Goal: Task Accomplishment & Management: Manage account settings

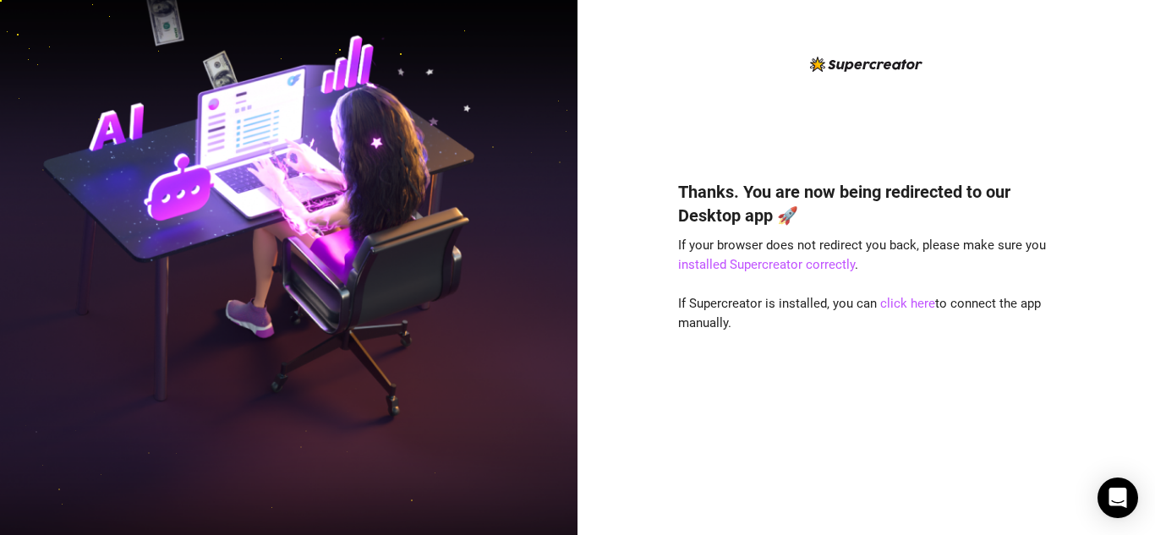
click at [735, 478] on div "Thanks. You are now being redirected to our Desktop app 🚀 If your browser does …" at bounding box center [866, 332] width 377 height 351
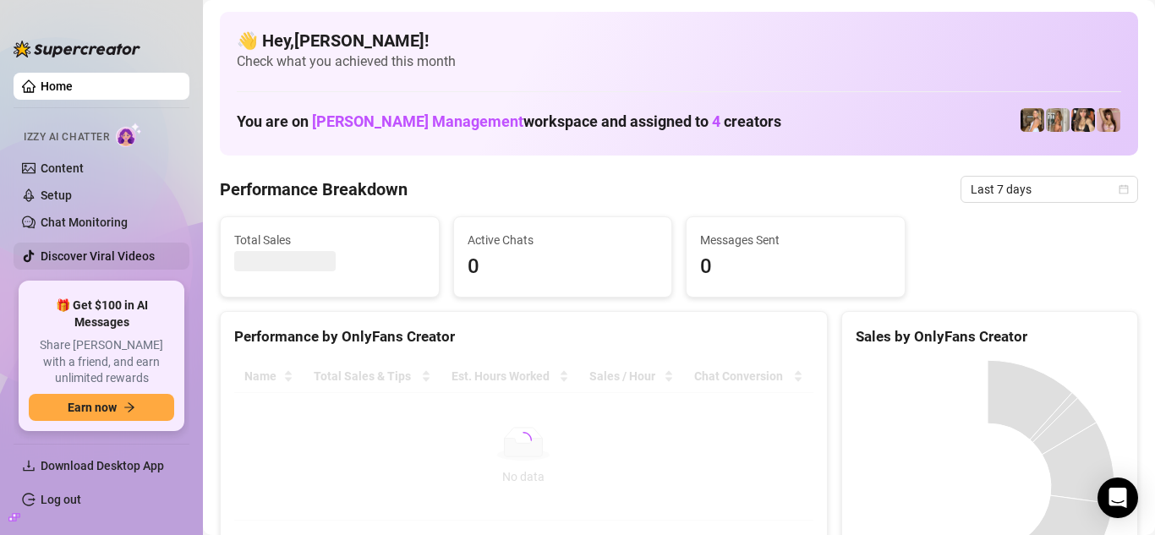
scroll to position [18, 0]
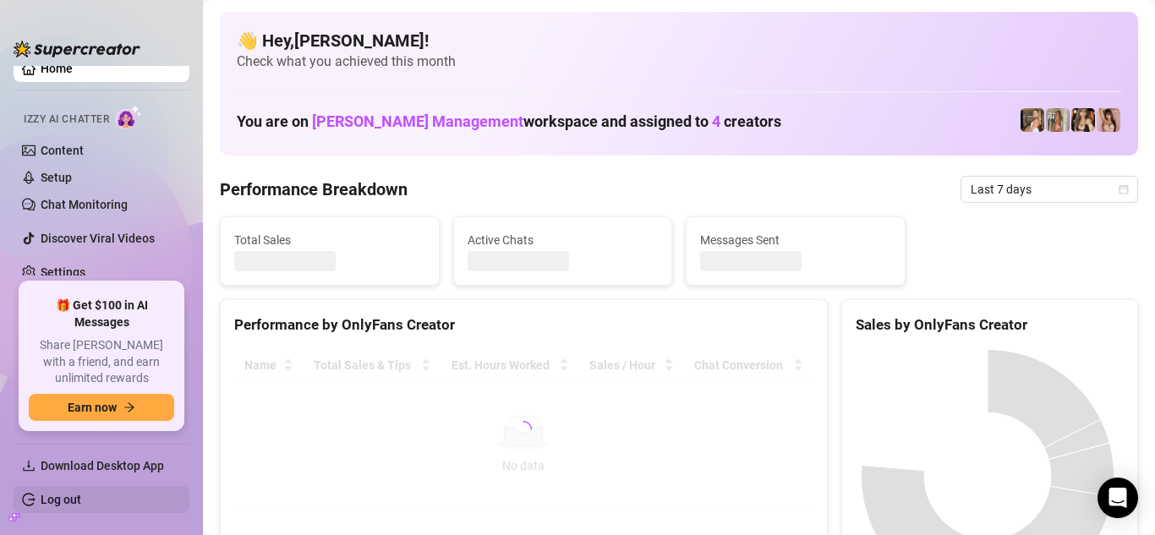
click at [69, 501] on link "Log out" at bounding box center [61, 500] width 41 height 14
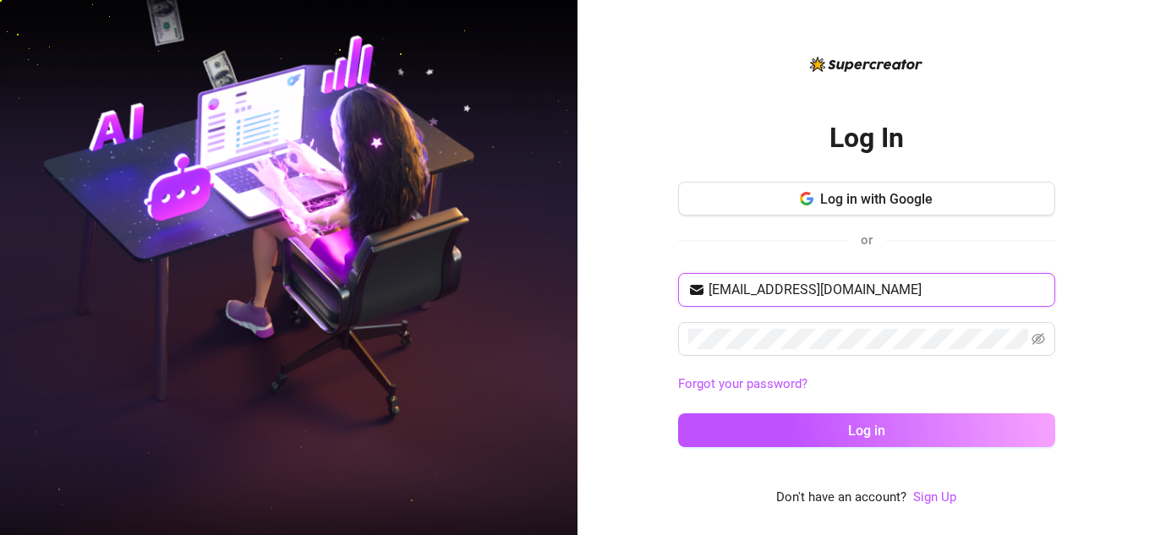
click at [782, 284] on input "yohanderx10@gmail.com" at bounding box center [876, 290] width 336 height 20
click at [782, 283] on input "yohanderx10@gmail.com" at bounding box center [876, 290] width 336 height 20
type input "yohanderx17@gmail.com"
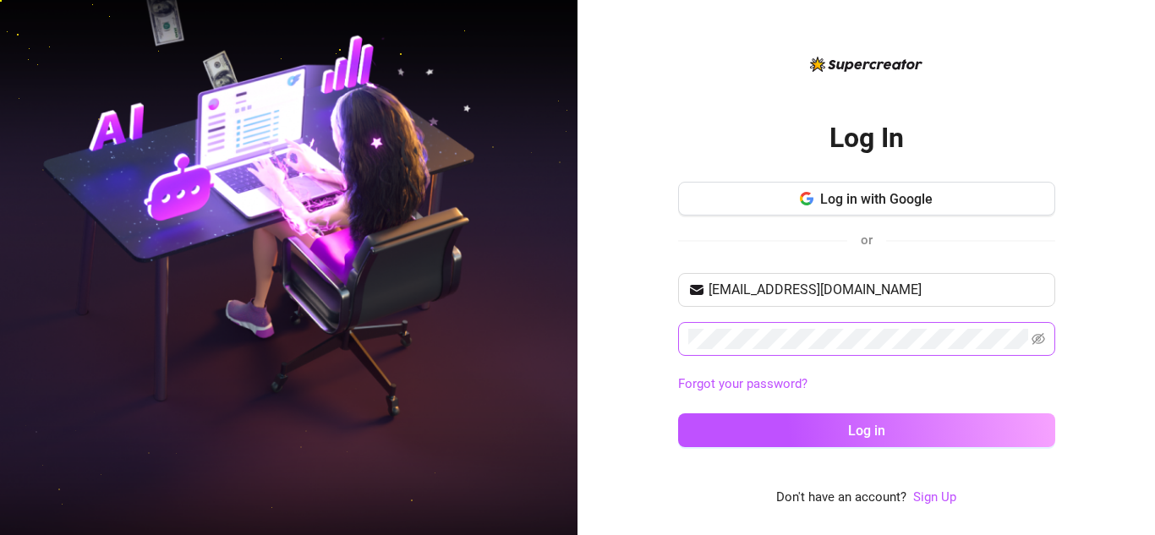
click at [764, 325] on span at bounding box center [866, 339] width 377 height 34
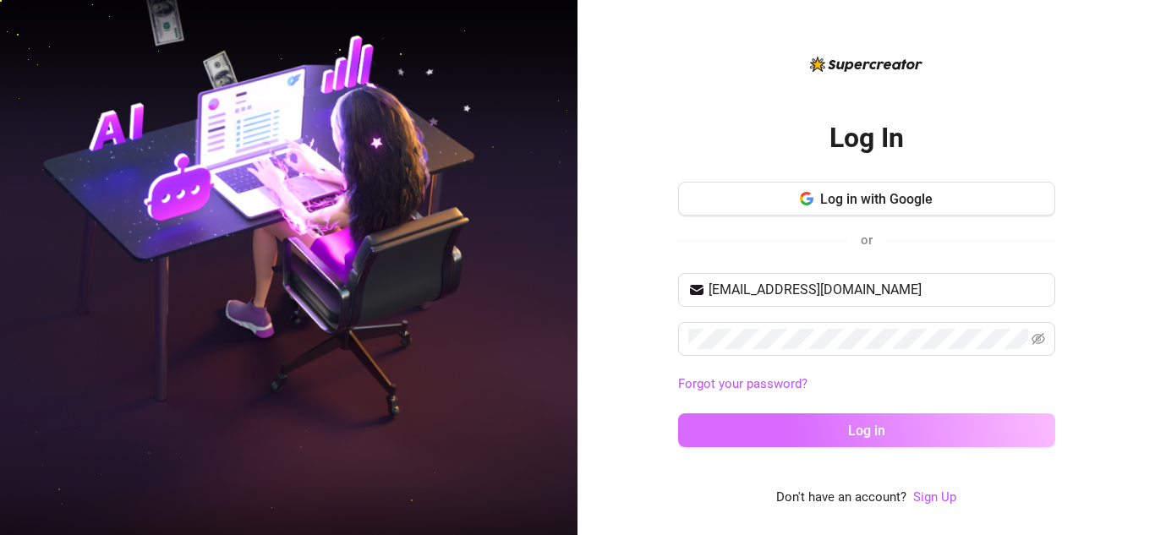
click at [773, 428] on button "Log in" at bounding box center [866, 430] width 377 height 34
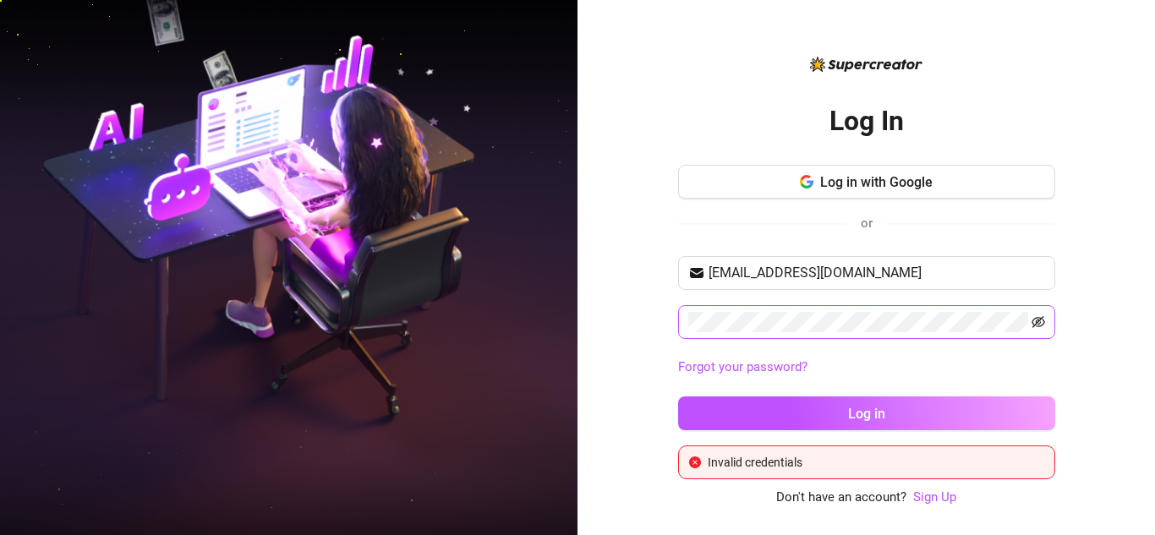
click at [1031, 319] on icon "eye-invisible" at bounding box center [1038, 322] width 14 height 14
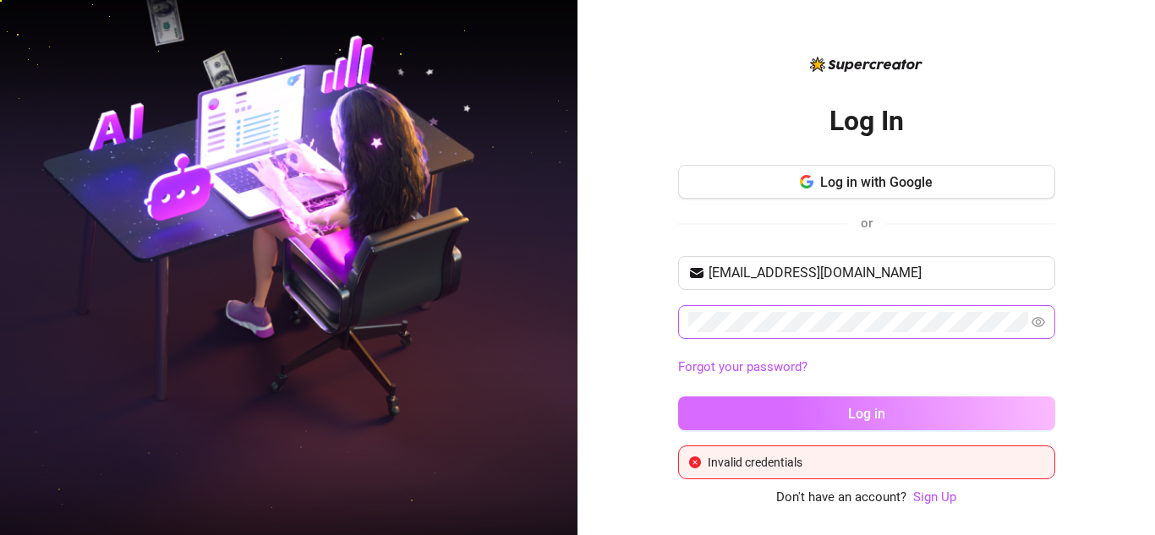
click at [827, 418] on button "Log in" at bounding box center [866, 413] width 377 height 34
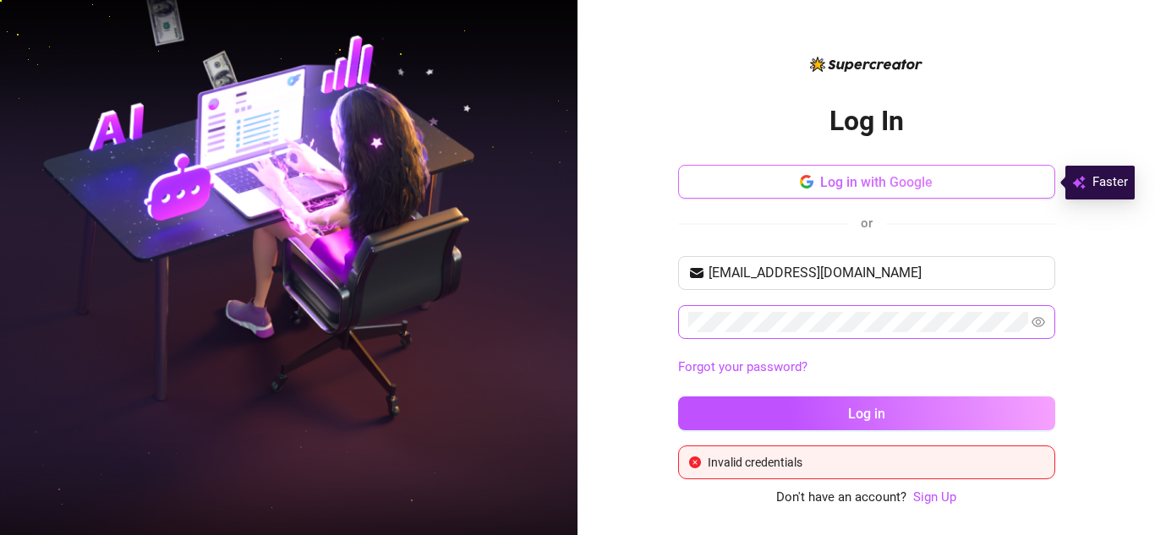
click at [885, 187] on span "Log in with Google" at bounding box center [876, 182] width 112 height 16
